Goal: Find specific page/section: Find specific page/section

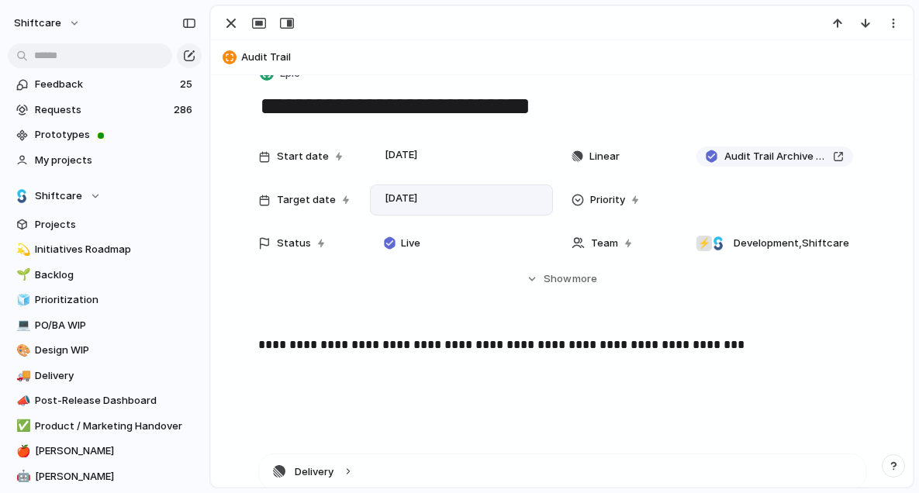
scroll to position [230, 0]
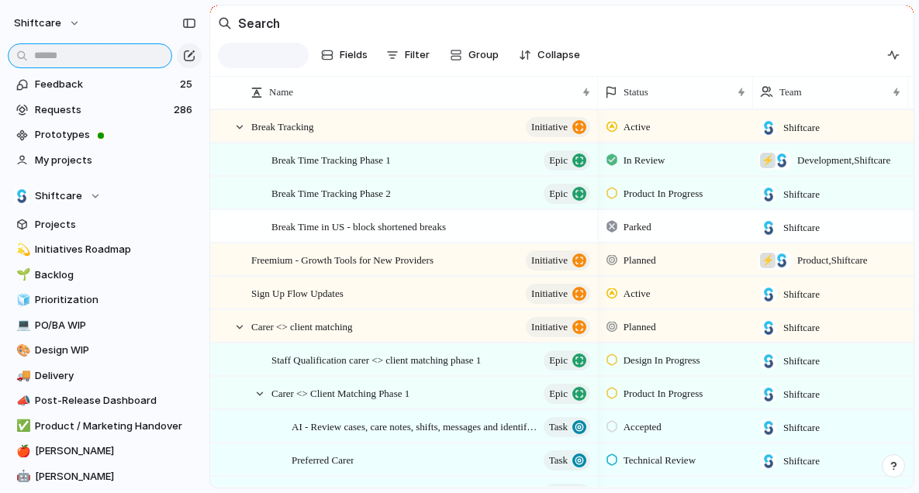
click at [128, 54] on input "text" at bounding box center [90, 55] width 164 height 25
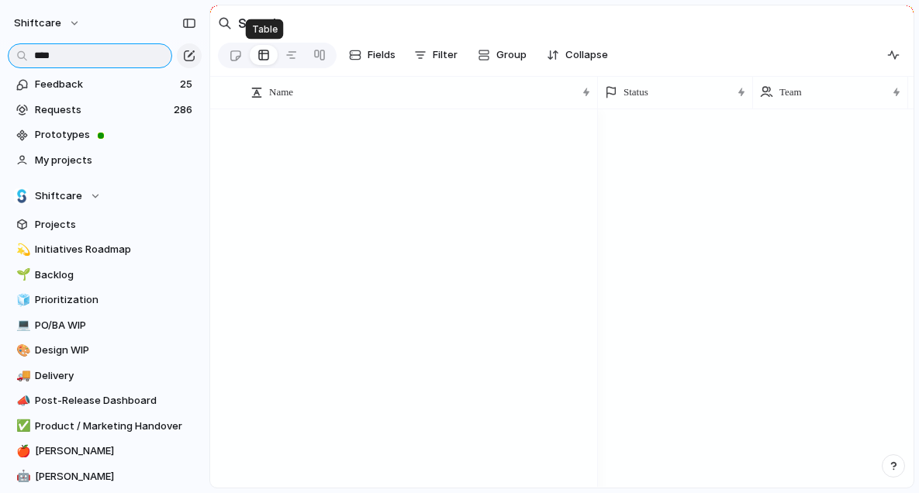
type input "*****"
